Goal: Communication & Community: Answer question/provide support

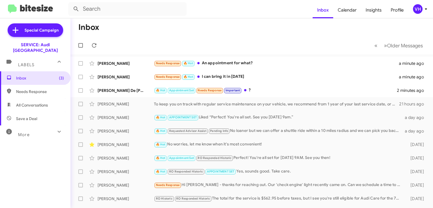
click at [136, 92] on div "[PERSON_NAME] De [PERSON_NAME]" at bounding box center [126, 91] width 56 height 6
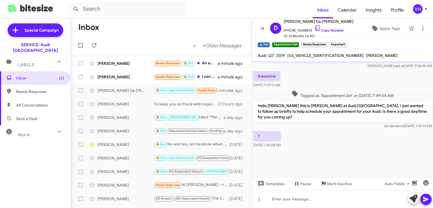
scroll to position [392, 0]
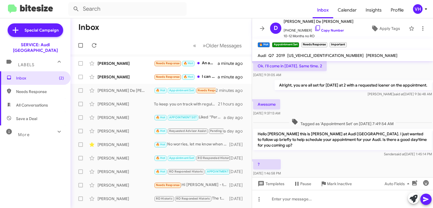
click at [112, 77] on div "[PERSON_NAME]" at bounding box center [126, 77] width 56 height 6
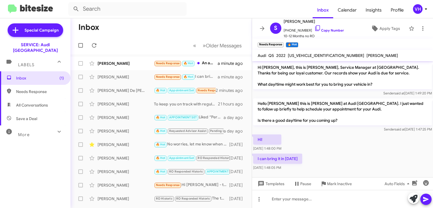
click at [300, 54] on span "[US_VEHICLE_IDENTIFICATION_NUMBER]" at bounding box center [326, 55] width 76 height 5
copy span "[US_VEHICLE_IDENTIFICATION_NUMBER]"
click at [367, 55] on mat-toolbar "Audi Q5 2022 WA1GAAFY6N2047554 ZHI HUANG" at bounding box center [342, 55] width 181 height 11
click at [314, 56] on span "[US_VEHICLE_IDENTIFICATION_NUMBER]" at bounding box center [326, 55] width 76 height 5
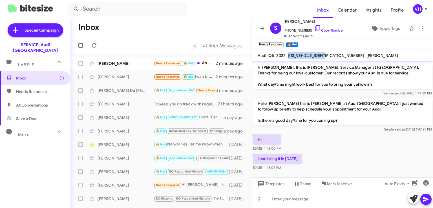
click at [314, 56] on span "[US_VEHICLE_IDENTIFICATION_NUMBER]" at bounding box center [326, 55] width 76 height 5
copy span "WA1GAAFY6N2047554"
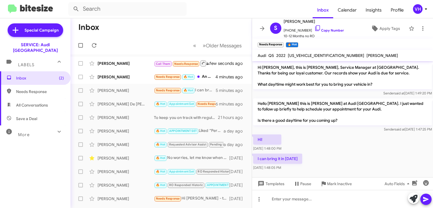
click at [319, 155] on div "I can bring it in tomorrow Aug 27, 2025, 1:48:05 PM" at bounding box center [342, 162] width 181 height 19
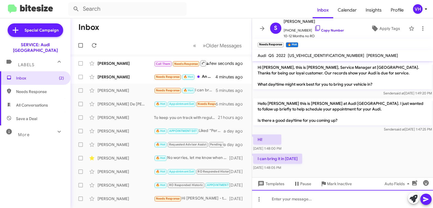
click at [317, 195] on div at bounding box center [342, 199] width 181 height 18
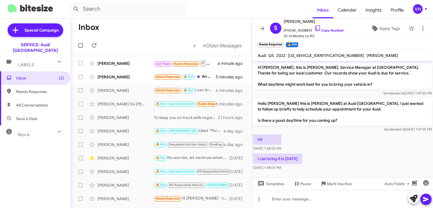
click at [335, 161] on div "I can bring it in tomorrow Aug 27, 2025, 1:48:05 PM" at bounding box center [342, 162] width 181 height 19
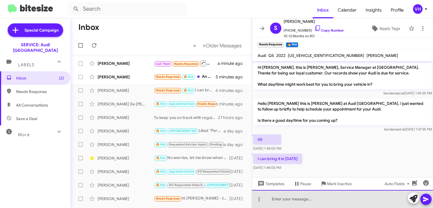
click at [316, 198] on div at bounding box center [342, 199] width 181 height 18
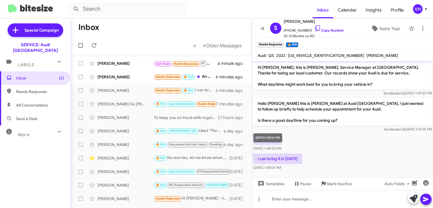
drag, startPoint x: 305, startPoint y: 159, endPoint x: 264, endPoint y: 129, distance: 51.0
click at [264, 129] on div "Hi Sidney, this is Steven Bainbridge, Service Manager at Audi Oakland. Thanks f…" at bounding box center [342, 116] width 181 height 111
click at [270, 120] on p "Hello Sidney this is Steven Bainbridge at Audi Oakland. I just wanted to follow…" at bounding box center [342, 111] width 179 height 27
drag, startPoint x: 272, startPoint y: 117, endPoint x: 317, endPoint y: 158, distance: 61.3
click at [317, 158] on div "Hi Sidney, this is Steven Bainbridge, Service Manager at Audi Oakland. Thanks f…" at bounding box center [342, 116] width 181 height 111
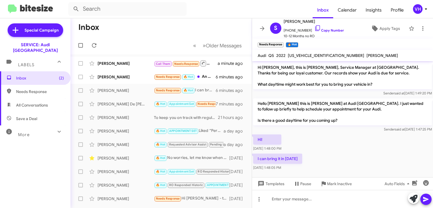
click at [317, 158] on div "I can bring it in tomorrow Aug 27, 2025, 1:48:05 PM" at bounding box center [342, 162] width 181 height 19
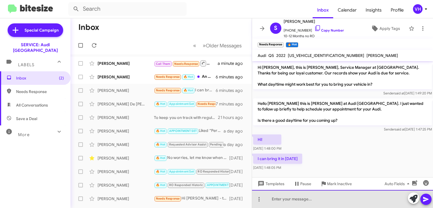
click at [308, 198] on div at bounding box center [342, 199] width 181 height 18
click at [317, 200] on div at bounding box center [342, 199] width 181 height 18
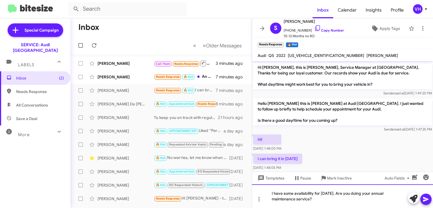
click at [365, 193] on div "I have some availability for tomorrow. Are you doing your annual maintenance se…" at bounding box center [342, 197] width 181 height 24
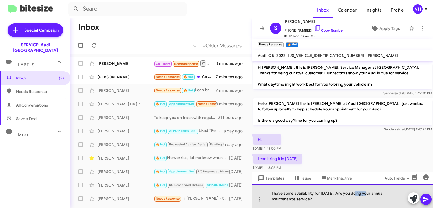
click at [365, 193] on div "I have some availability for tomorrow. Are you doing your annual maintenance se…" at bounding box center [342, 197] width 181 height 24
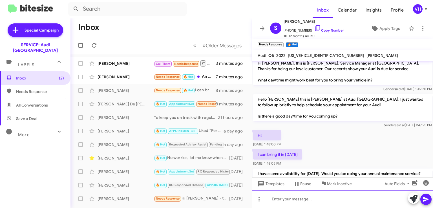
scroll to position [26, 0]
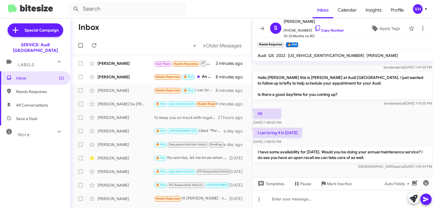
click at [126, 91] on div "[PERSON_NAME]" at bounding box center [126, 91] width 56 height 6
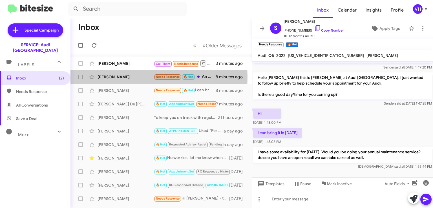
click at [124, 77] on div "[PERSON_NAME]" at bounding box center [126, 77] width 56 height 6
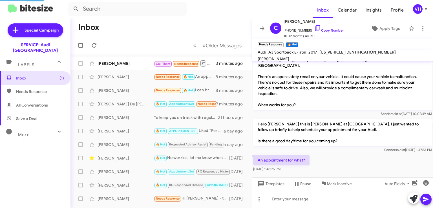
scroll to position [2, 0]
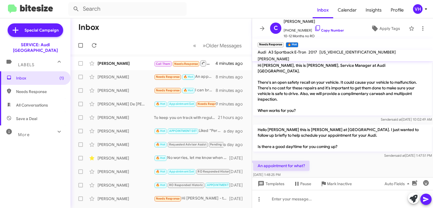
click at [340, 54] on span "WAUUPBFF5HA105527" at bounding box center [358, 52] width 76 height 5
copy span "WAUUPBFF5HA105527"
click at [284, 95] on p "Hi Chrissy, this is Alan Ng, Service Manager at Audi Oakland. There's an open s…" at bounding box center [342, 87] width 179 height 55
click at [341, 54] on span "WAUUPBFF5HA105527" at bounding box center [358, 52] width 76 height 5
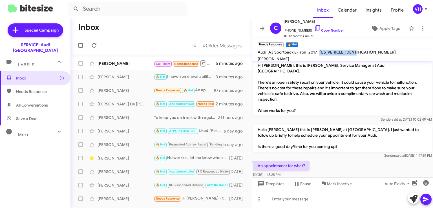
click at [341, 54] on span "WAUUPBFF5HA105527" at bounding box center [358, 52] width 76 height 5
copy span "WAUUPBFF5HA105527"
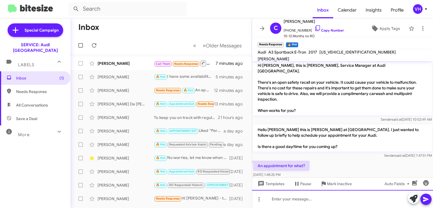
click at [278, 202] on div at bounding box center [342, 199] width 181 height 18
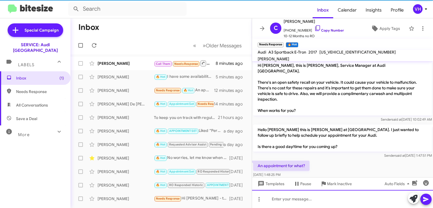
scroll to position [34, 0]
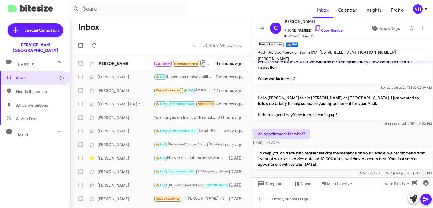
click at [137, 76] on div "[PERSON_NAME]" at bounding box center [126, 77] width 56 height 6
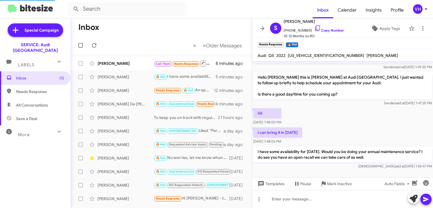
scroll to position [26, 0]
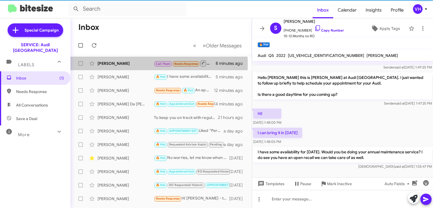
click at [133, 63] on div "[PERSON_NAME]" at bounding box center [126, 64] width 56 height 6
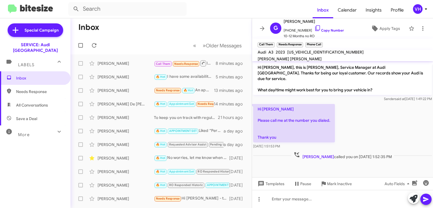
click at [321, 55] on span "WAUGUDGY0PA027108" at bounding box center [326, 52] width 76 height 5
copy span "WAUGUDGY0PA027108"
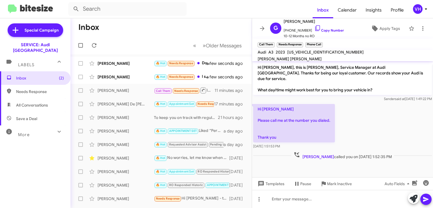
click at [119, 80] on div "Chrissy Cano 🔥 Hot Needs Response I see. I think I'll wait a bit. Probably have…" at bounding box center [161, 76] width 172 height 11
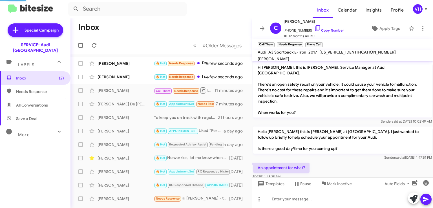
scroll to position [60, 0]
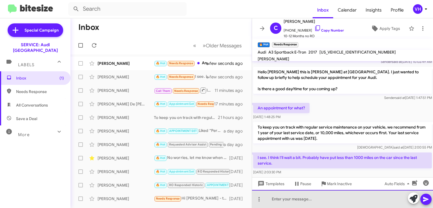
click at [352, 196] on div at bounding box center [342, 199] width 181 height 18
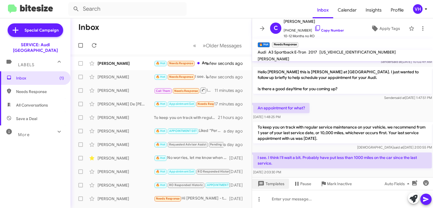
click at [278, 181] on span "Templates" at bounding box center [271, 184] width 28 height 10
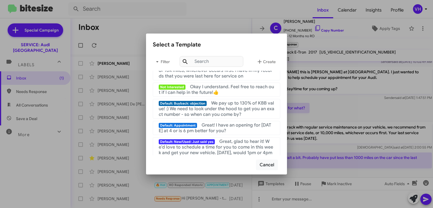
scroll to position [0, 0]
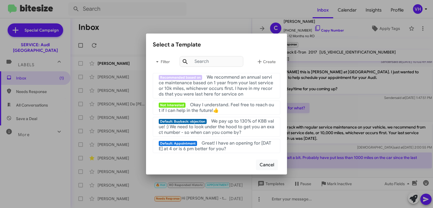
click at [306, 202] on div at bounding box center [216, 104] width 433 height 208
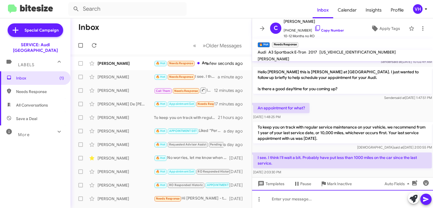
click at [286, 202] on div at bounding box center [342, 199] width 181 height 18
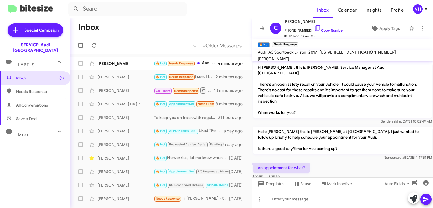
click at [128, 65] on div "[PERSON_NAME]" at bounding box center [126, 64] width 56 height 6
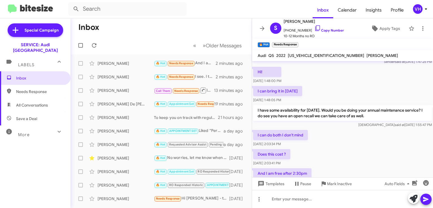
scroll to position [88, 0]
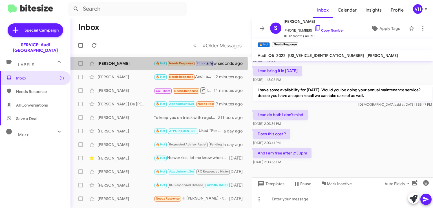
click at [125, 64] on div "[PERSON_NAME]" at bounding box center [126, 64] width 56 height 6
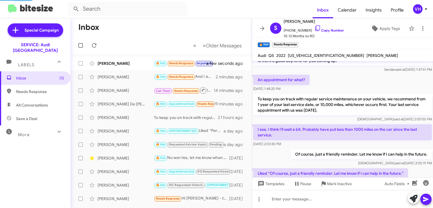
scroll to position [101, 0]
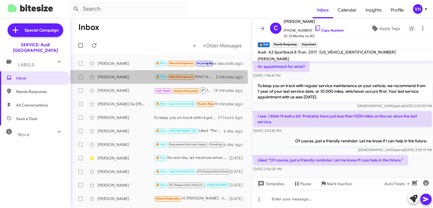
click at [125, 79] on div "[PERSON_NAME]" at bounding box center [126, 77] width 56 height 6
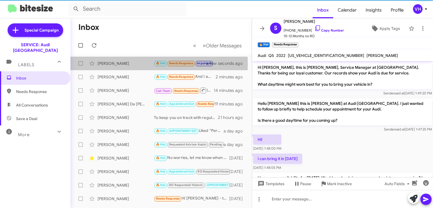
click at [127, 64] on div "[PERSON_NAME]" at bounding box center [126, 64] width 56 height 6
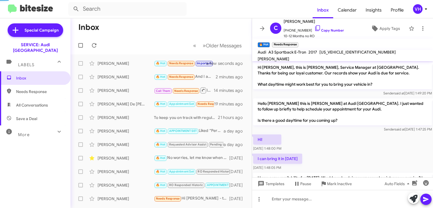
scroll to position [101, 0]
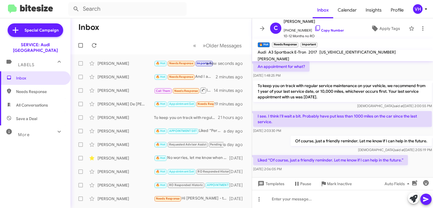
click at [297, 43] on span "×" at bounding box center [296, 42] width 3 height 7
click at [289, 43] on span "×" at bounding box center [287, 42] width 3 height 7
click at [268, 42] on span "×" at bounding box center [268, 42] width 3 height 7
click at [142, 78] on div "[PERSON_NAME]" at bounding box center [126, 77] width 56 height 6
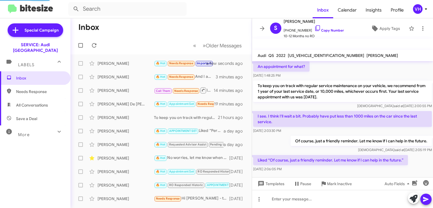
scroll to position [88, 0]
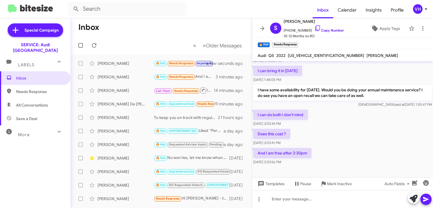
click at [316, 56] on span "WA1GAAFY6N2047554" at bounding box center [326, 55] width 76 height 5
copy span "WA1GAAFY6N2047554"
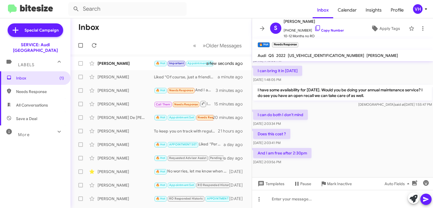
click at [127, 67] on div "Leann Ravenel 🔥 Hot Important Appointment Set RO Historic RO Responded Historic…" at bounding box center [161, 63] width 172 height 11
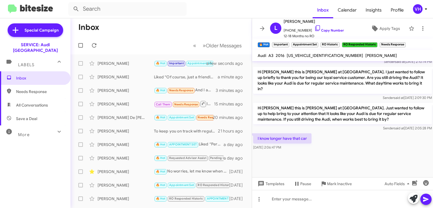
scroll to position [387, 0]
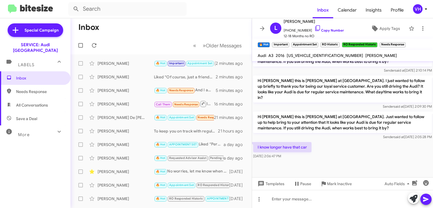
click at [418, 160] on div at bounding box center [342, 175] width 181 height 31
click at [121, 79] on div "[PERSON_NAME]" at bounding box center [126, 77] width 56 height 6
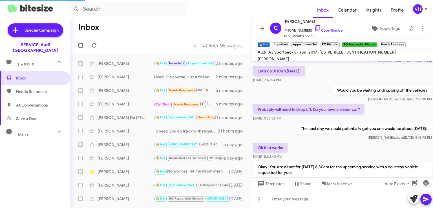
click at [130, 63] on div "[PERSON_NAME]" at bounding box center [126, 64] width 56 height 6
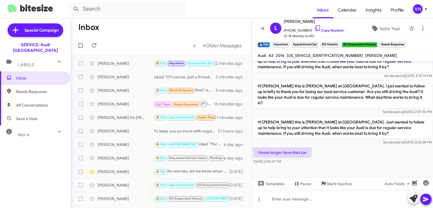
scroll to position [396, 0]
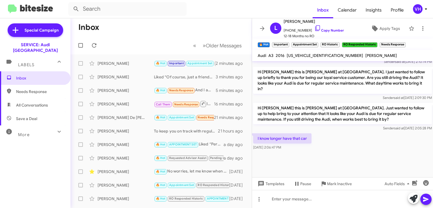
click at [127, 88] on div "[PERSON_NAME]" at bounding box center [126, 91] width 56 height 6
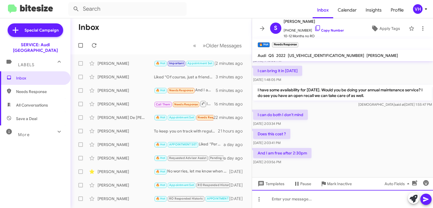
click at [312, 202] on div at bounding box center [342, 199] width 181 height 18
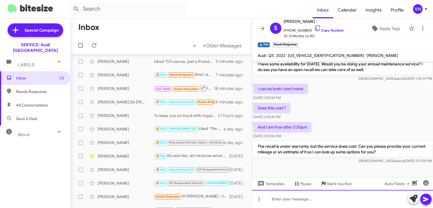
scroll to position [0, 0]
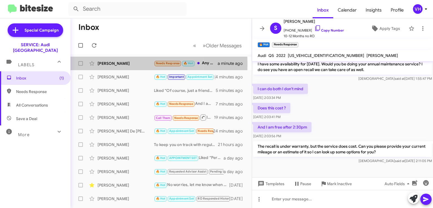
click at [119, 63] on div "[PERSON_NAME]" at bounding box center [126, 64] width 56 height 6
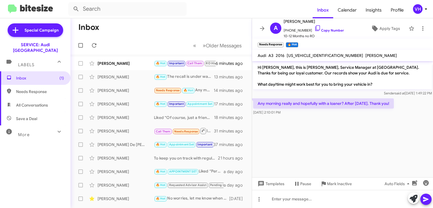
click at [128, 64] on div "Lisa Mcclure" at bounding box center [126, 64] width 56 height 6
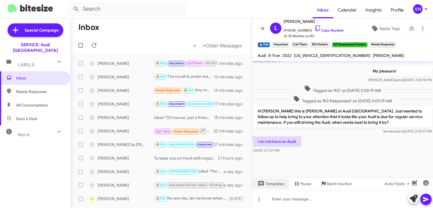
click at [280, 185] on span "Templates" at bounding box center [271, 184] width 28 height 10
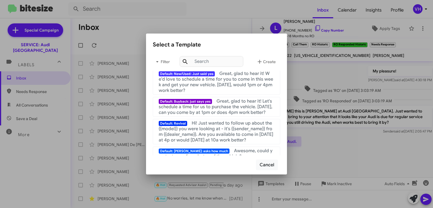
scroll to position [424, 0]
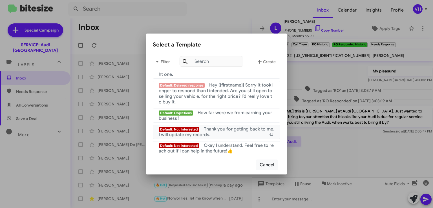
click at [252, 132] on div "Default: Not Interested Thank you for getting back to me. I will update my reco…" at bounding box center [217, 131] width 116 height 11
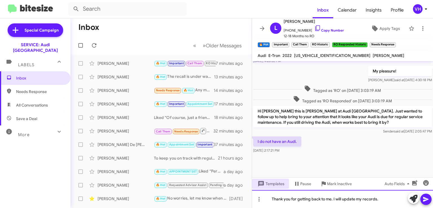
click at [272, 200] on div "Thank you for getting back to me. I will update my records." at bounding box center [342, 199] width 181 height 18
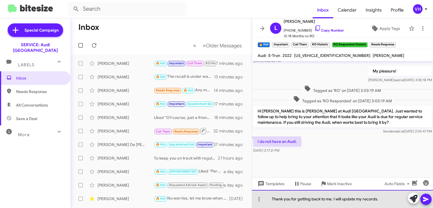
click at [391, 198] on div "Thank you for getting back to me. I will update my records." at bounding box center [342, 199] width 181 height 18
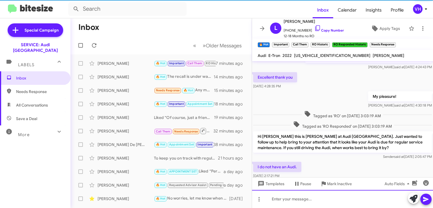
scroll to position [470, 0]
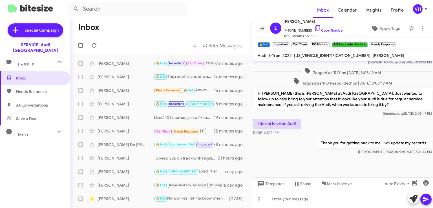
click at [395, 44] on span "×" at bounding box center [394, 42] width 3 height 7
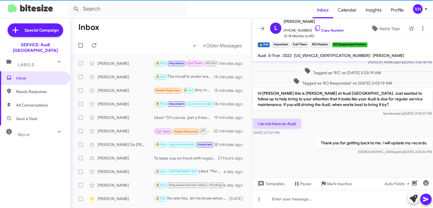
click at [366, 43] on span "×" at bounding box center [366, 42] width 3 height 7
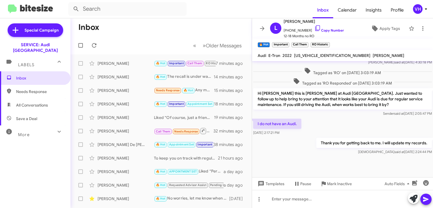
click at [330, 43] on span "×" at bounding box center [328, 42] width 3 height 7
click at [307, 41] on span "×" at bounding box center [307, 42] width 3 height 7
click at [288, 43] on span "×" at bounding box center [287, 42] width 3 height 7
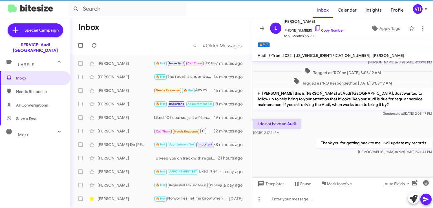
click at [269, 44] on span "×" at bounding box center [268, 42] width 3 height 7
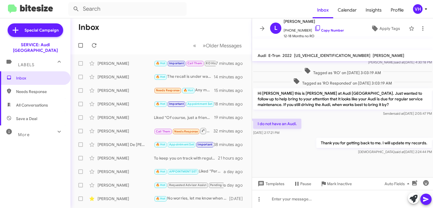
click at [380, 30] on span "Apply Tags" at bounding box center [390, 28] width 21 height 10
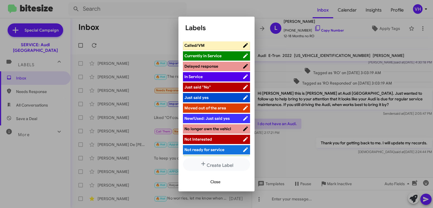
scroll to position [103, 0]
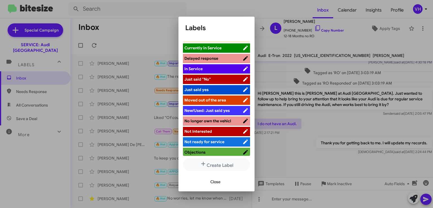
click at [219, 119] on span "No longer own the vehicl" at bounding box center [208, 121] width 47 height 5
click at [213, 180] on span "Close" at bounding box center [216, 182] width 10 height 10
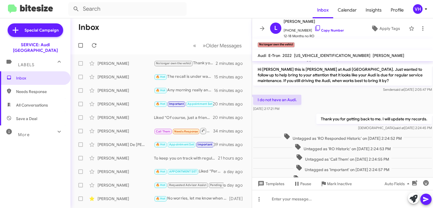
scroll to position [221, 0]
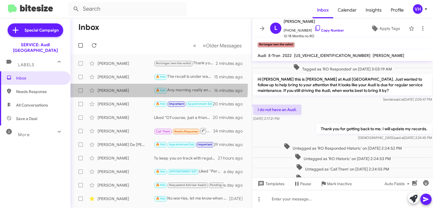
click at [127, 88] on div "[PERSON_NAME]" at bounding box center [126, 91] width 56 height 6
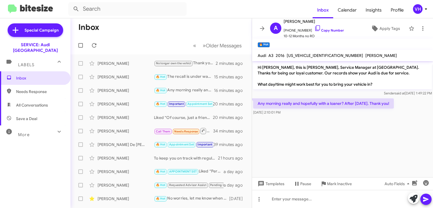
click at [120, 115] on div "[PERSON_NAME]" at bounding box center [126, 118] width 56 height 6
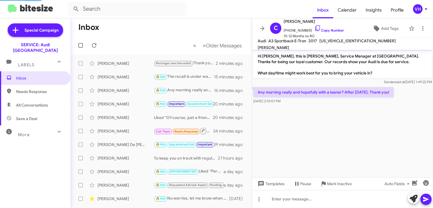
scroll to position [126, 0]
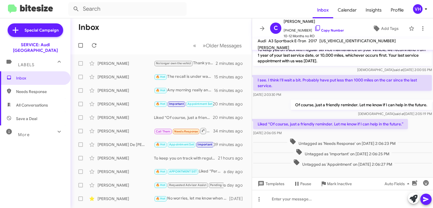
click at [123, 104] on div "[PERSON_NAME]" at bounding box center [126, 104] width 56 height 6
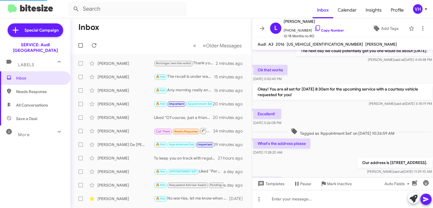
scroll to position [304, 0]
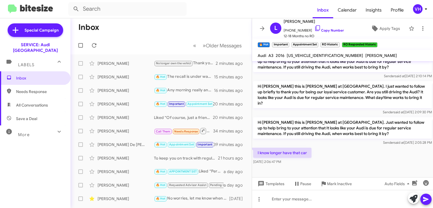
click at [280, 181] on span "Templates" at bounding box center [271, 184] width 28 height 10
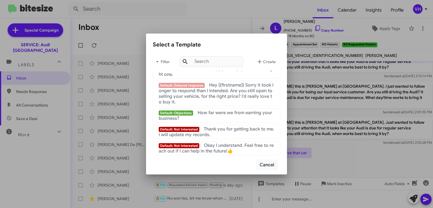
scroll to position [424, 0]
click at [239, 130] on span "Thank you for getting back to me. I will update my records." at bounding box center [217, 131] width 116 height 11
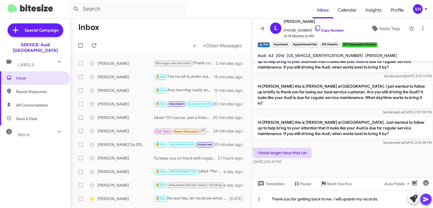
click at [426, 198] on icon at bounding box center [426, 199] width 5 height 5
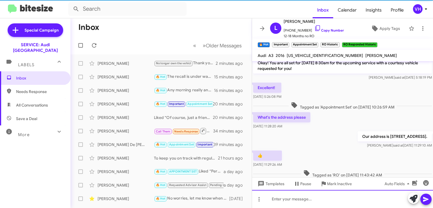
scroll to position [0, 0]
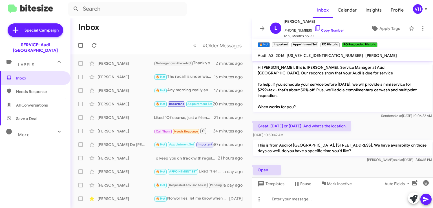
click at [377, 43] on span "×" at bounding box center [376, 42] width 3 height 7
click at [338, 42] on span "×" at bounding box center [338, 42] width 3 height 7
click at [317, 43] on span "×" at bounding box center [317, 42] width 3 height 7
click at [288, 47] on small "Important" at bounding box center [280, 44] width 17 height 5
click at [288, 41] on span "×" at bounding box center [287, 42] width 3 height 7
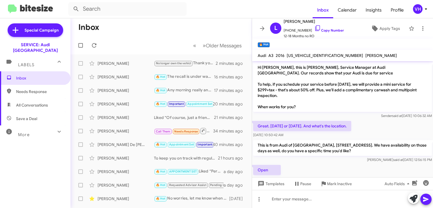
click at [269, 43] on span "×" at bounding box center [268, 42] width 3 height 7
click at [380, 30] on span "Apply Tags" at bounding box center [390, 28] width 21 height 10
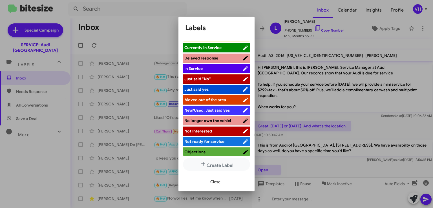
scroll to position [113, 0]
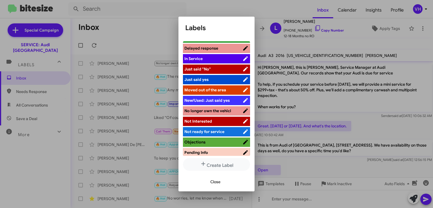
click at [223, 110] on span "No longer own the vehicl" at bounding box center [208, 110] width 47 height 5
click at [218, 185] on span "Close" at bounding box center [216, 182] width 10 height 10
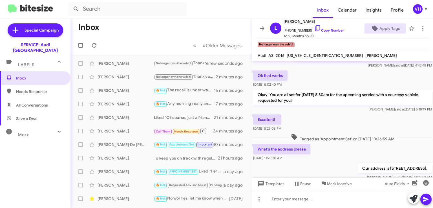
scroll to position [417, 0]
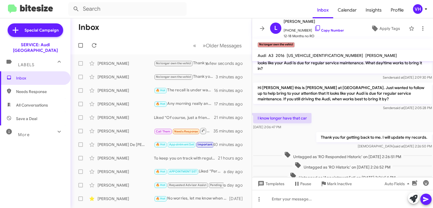
scroll to position [190, 0]
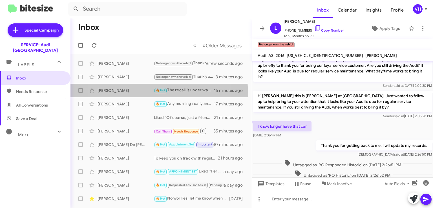
click at [132, 95] on div "[PERSON_NAME] 🔥 Hot The recall is under warranty, but the service does cost. Ca…" at bounding box center [161, 90] width 172 height 11
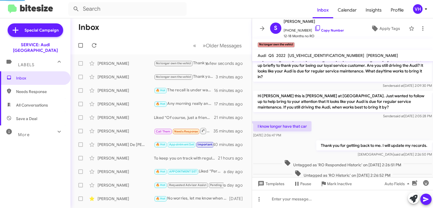
scroll to position [114, 0]
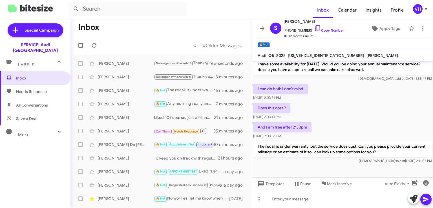
click at [131, 104] on div "[PERSON_NAME]" at bounding box center [126, 104] width 56 height 6
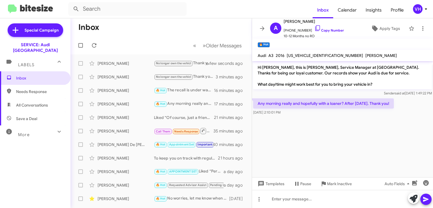
click at [298, 54] on span "[US_VEHICLE_IDENTIFICATION_NUMBER]" at bounding box center [325, 55] width 76 height 5
copy span "[US_VEHICLE_IDENTIFICATION_NUMBER]"
click at [350, 47] on mat-toolbar "🔥 Hot ×" at bounding box center [342, 44] width 181 height 11
click at [311, 56] on span "[US_VEHICLE_IDENTIFICATION_NUMBER]" at bounding box center [325, 55] width 76 height 5
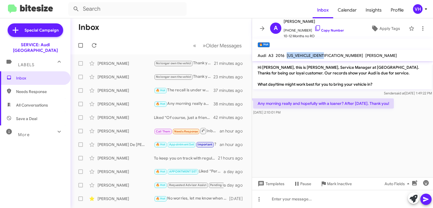
click at [311, 56] on span "[US_VEHICLE_IDENTIFICATION_NUMBER]" at bounding box center [325, 55] width 76 height 5
copy span "[US_VEHICLE_IDENTIFICATION_NUMBER]"
click at [262, 27] on icon at bounding box center [262, 28] width 7 height 7
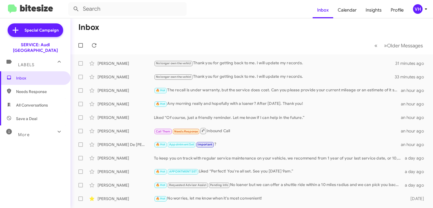
click at [353, 8] on span "Calendar" at bounding box center [348, 10] width 28 height 16
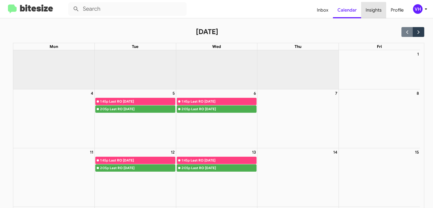
click at [373, 12] on span "Insights" at bounding box center [374, 10] width 25 height 16
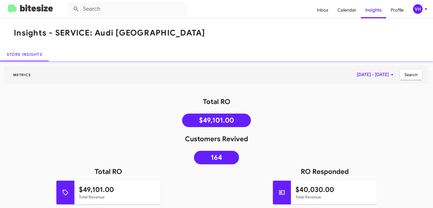
click at [396, 10] on span "Profile" at bounding box center [398, 10] width 22 height 16
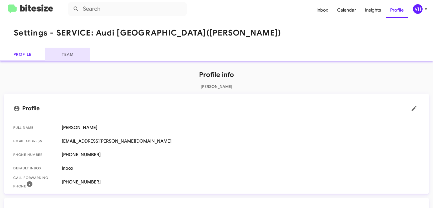
click at [60, 56] on link "Team" at bounding box center [67, 55] width 45 height 14
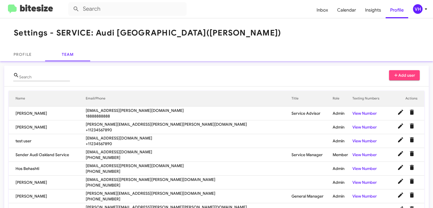
click at [353, 114] on link "View Number" at bounding box center [365, 113] width 25 height 5
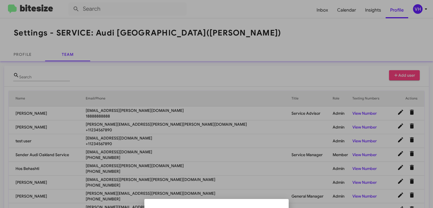
click at [212, 126] on div at bounding box center [216, 104] width 433 height 208
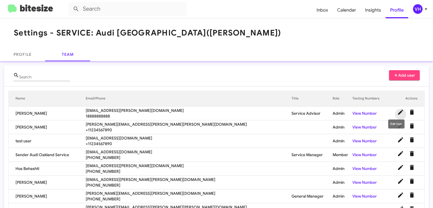
click at [398, 111] on icon at bounding box center [401, 112] width 7 height 7
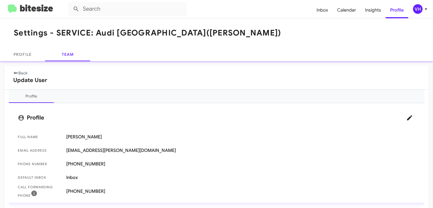
click at [17, 72] on icon at bounding box center [15, 73] width 5 height 4
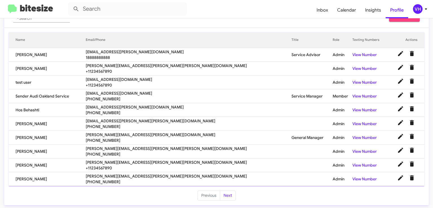
scroll to position [60, 0]
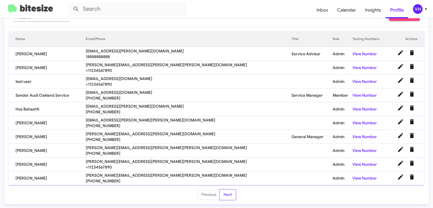
click at [227, 196] on button "Next" at bounding box center [228, 195] width 16 height 10
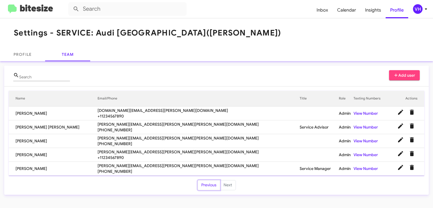
click at [210, 187] on button "Previous" at bounding box center [209, 185] width 23 height 10
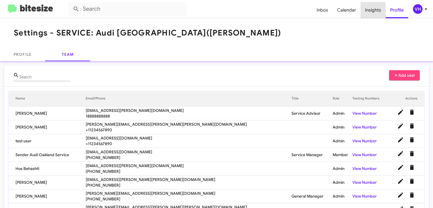
click at [371, 12] on span "Insights" at bounding box center [373, 10] width 25 height 16
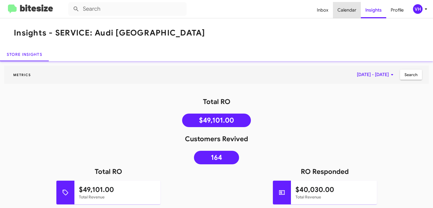
click at [352, 15] on span "Calendar" at bounding box center [347, 10] width 28 height 16
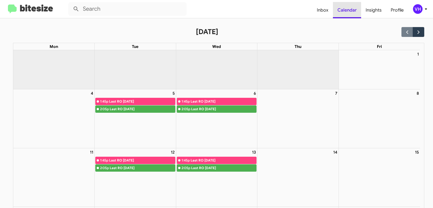
click at [335, 10] on span "Calendar" at bounding box center [347, 10] width 28 height 16
click at [322, 9] on span "Inbox" at bounding box center [323, 10] width 21 height 16
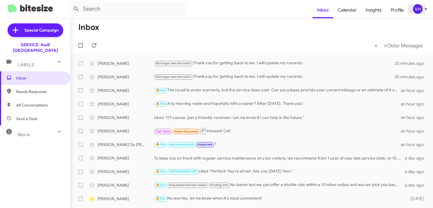
click at [413, 10] on div "VH" at bounding box center [418, 9] width 10 height 10
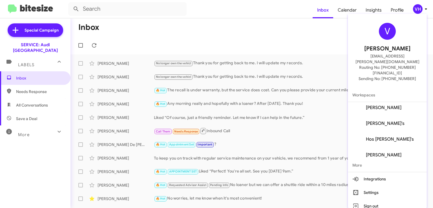
scroll to position [102, 0]
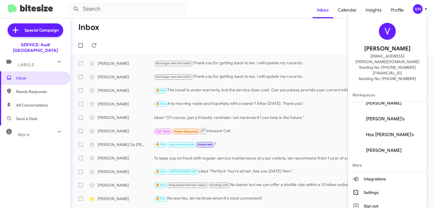
click at [389, 172] on button "Integrations" at bounding box center [387, 179] width 79 height 14
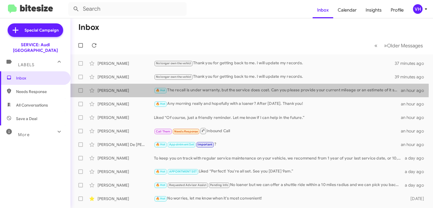
click at [113, 89] on div "[PERSON_NAME]" at bounding box center [126, 91] width 56 height 6
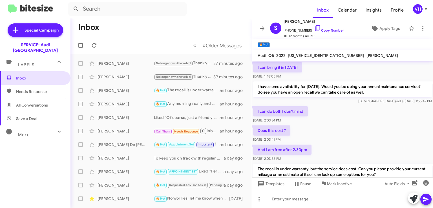
scroll to position [114, 0]
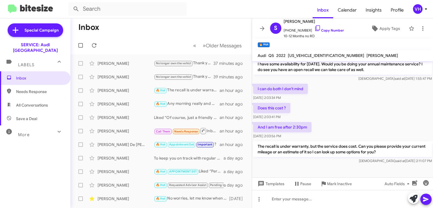
click at [109, 103] on div "[PERSON_NAME]" at bounding box center [126, 104] width 56 height 6
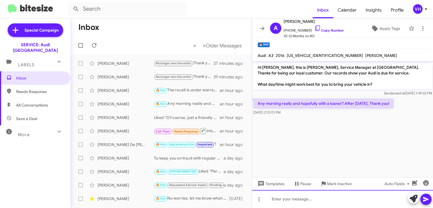
click at [306, 203] on div at bounding box center [342, 199] width 181 height 18
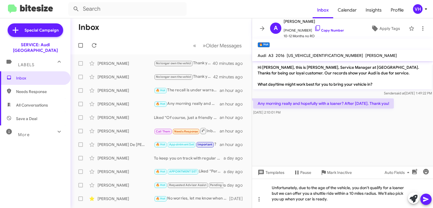
click at [314, 55] on span "[US_VEHICLE_IDENTIFICATION_NUMBER]" at bounding box center [325, 55] width 76 height 5
click at [314, 54] on span "[US_VEHICLE_IDENTIFICATION_NUMBER]" at bounding box center [325, 55] width 76 height 5
copy span "[US_VEHICLE_IDENTIFICATION_NUMBER]"
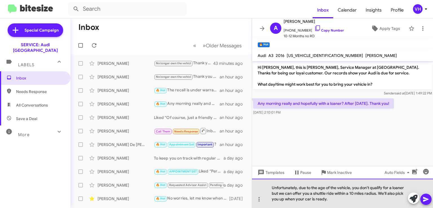
click at [338, 197] on div "Unfortunately, due to the age of the vehicle, you don't qualify for a loaner bu…" at bounding box center [342, 193] width 181 height 29
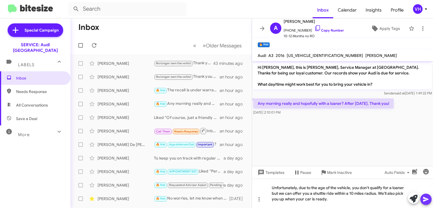
click at [430, 197] on button at bounding box center [426, 199] width 11 height 11
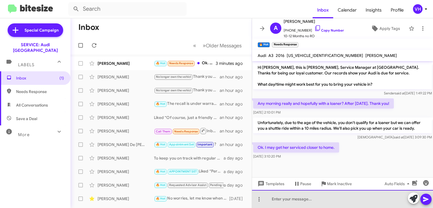
click at [333, 198] on div at bounding box center [342, 199] width 181 height 18
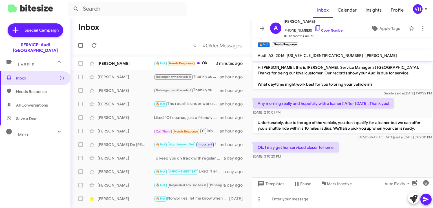
click at [278, 183] on span "Templates" at bounding box center [271, 184] width 28 height 10
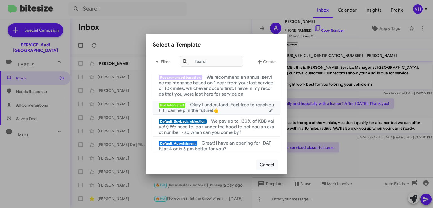
click at [249, 106] on span "Okay I understand. Feel free to reach out if I can help in the future!👍" at bounding box center [216, 107] width 115 height 11
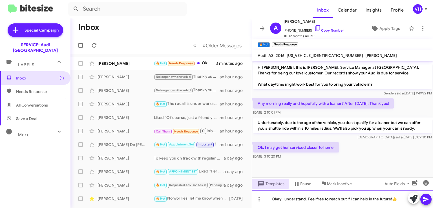
click at [399, 200] on div "Okay I understand. Feel free to reach out if I can help in the future!👍" at bounding box center [342, 199] width 181 height 18
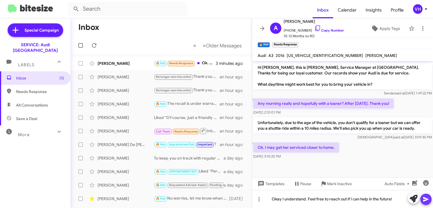
click at [424, 200] on icon at bounding box center [426, 199] width 5 height 5
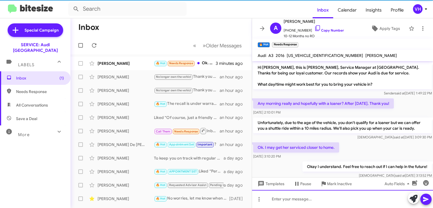
scroll to position [9, 0]
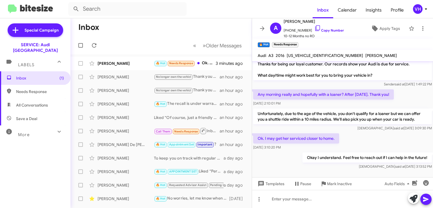
click at [298, 42] on span "×" at bounding box center [296, 42] width 3 height 7
click at [267, 41] on span "×" at bounding box center [268, 42] width 3 height 7
click at [382, 32] on span "Apply Tags" at bounding box center [390, 28] width 21 height 10
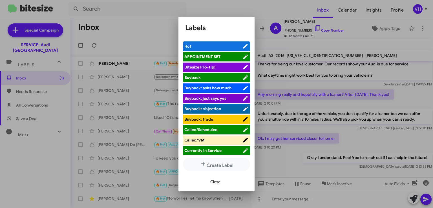
drag, startPoint x: 247, startPoint y: 78, endPoint x: 247, endPoint y: 90, distance: 11.9
click at [247, 90] on div "Hot APPOINTMENT SET Bitesize Pro-Tip! Buyback Buyback: asks how much Buyback: j…" at bounding box center [217, 104] width 76 height 135
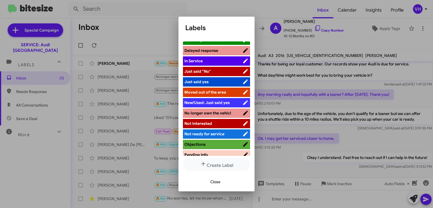
scroll to position [117, 0]
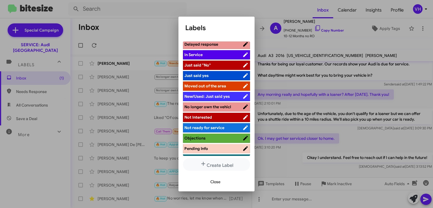
click at [226, 115] on span "Not Interested" at bounding box center [214, 118] width 58 height 6
click at [218, 180] on span "Close" at bounding box center [216, 182] width 10 height 10
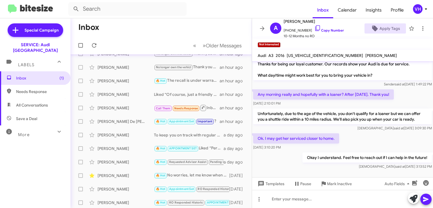
scroll to position [0, 0]
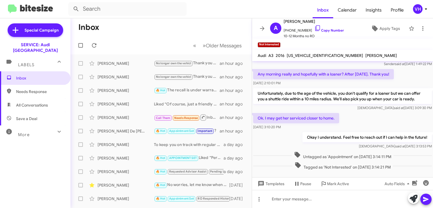
scroll to position [33, 0]
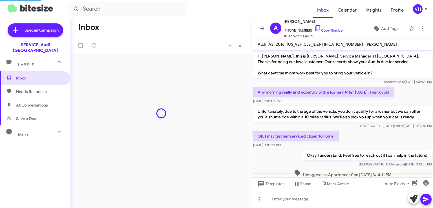
scroll to position [22, 0]
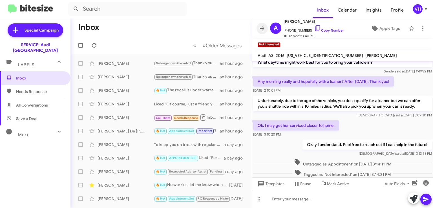
click at [264, 27] on icon at bounding box center [262, 28] width 7 height 7
